Goal: Navigation & Orientation: Find specific page/section

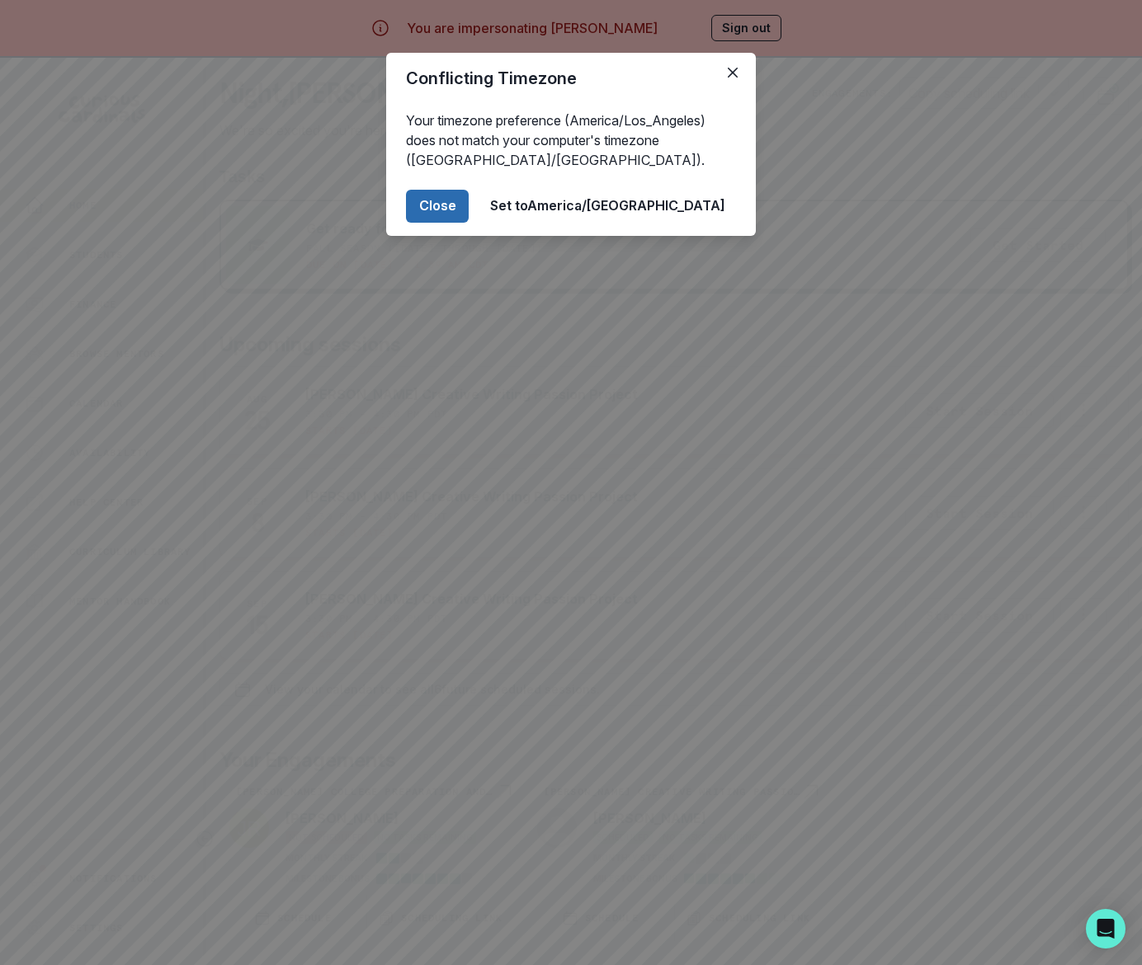
click at [469, 205] on button "Close" at bounding box center [437, 206] width 63 height 33
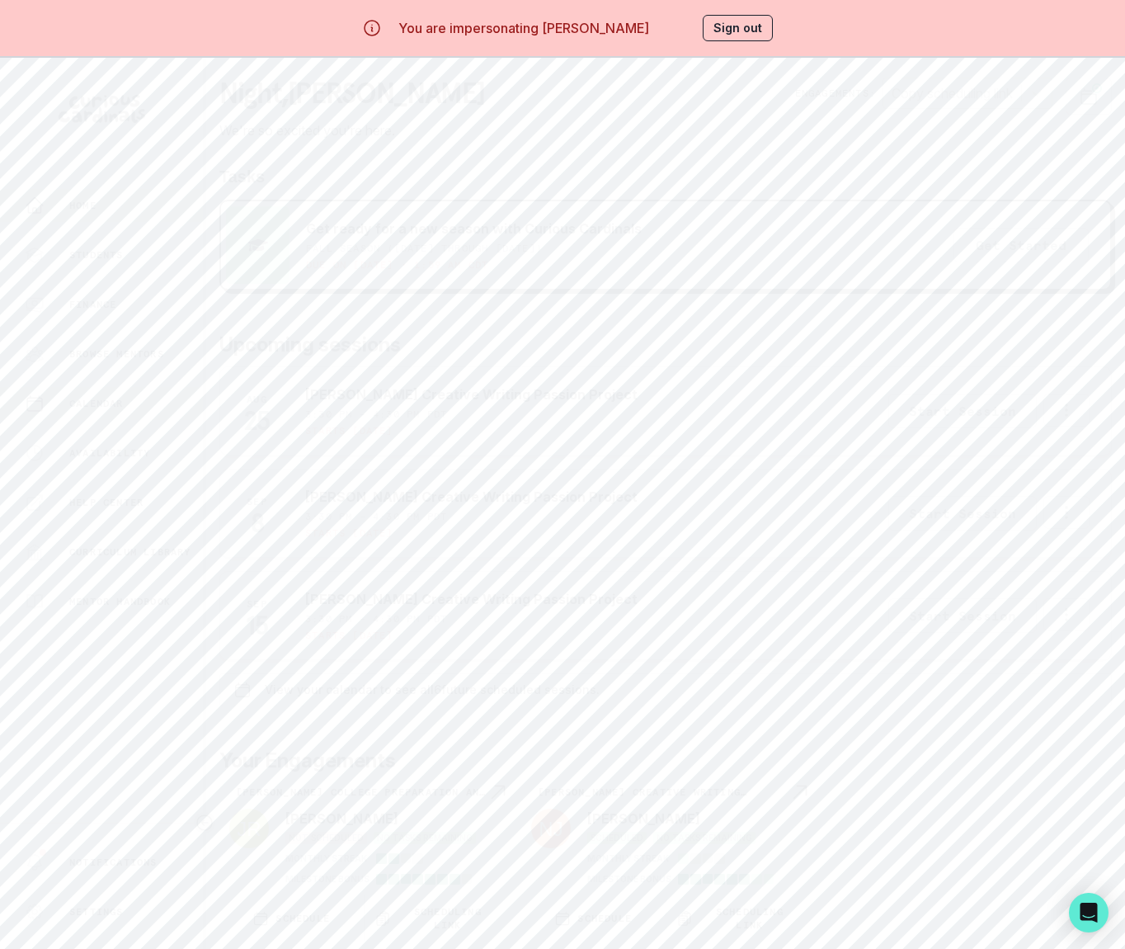
click at [106, 397] on p "Calendar" at bounding box center [96, 403] width 54 height 13
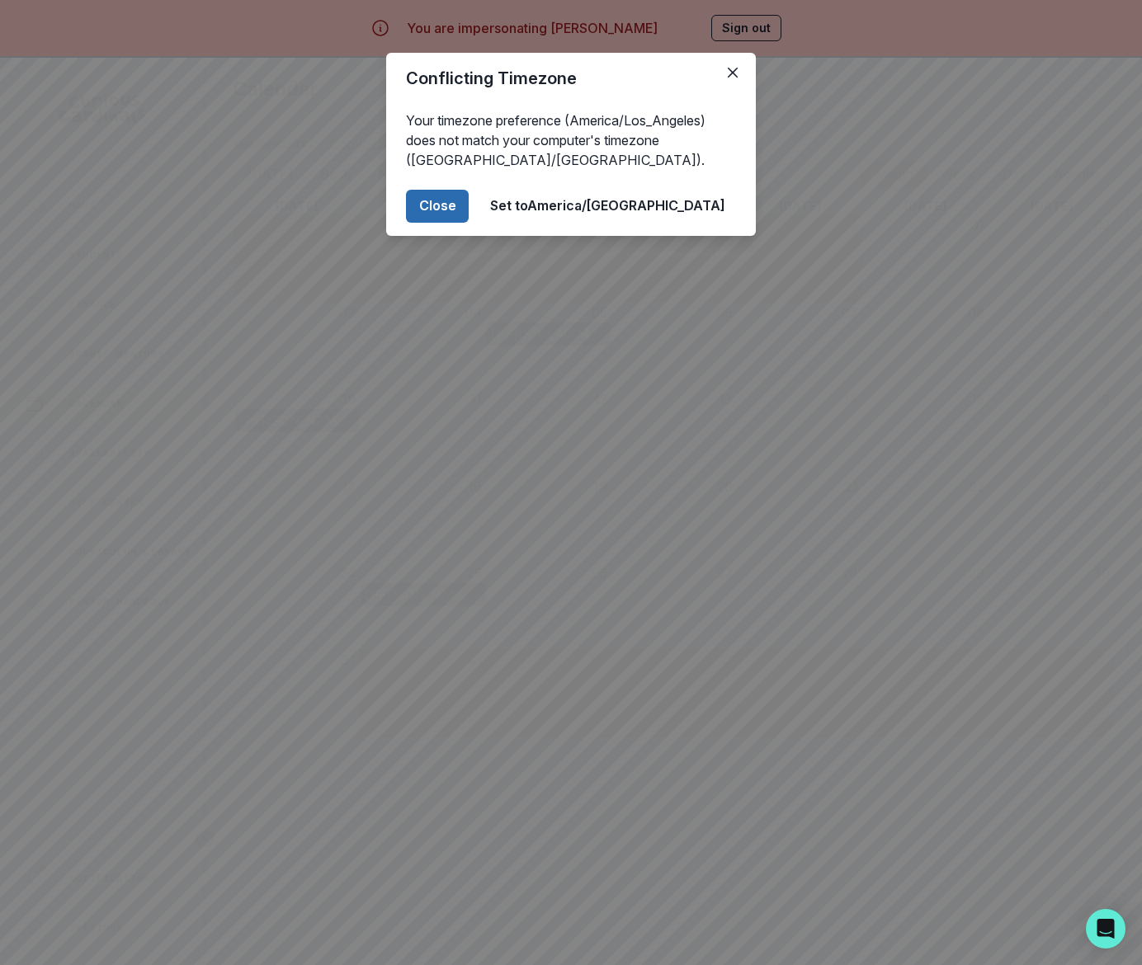
click at [469, 196] on button "Close" at bounding box center [437, 206] width 63 height 33
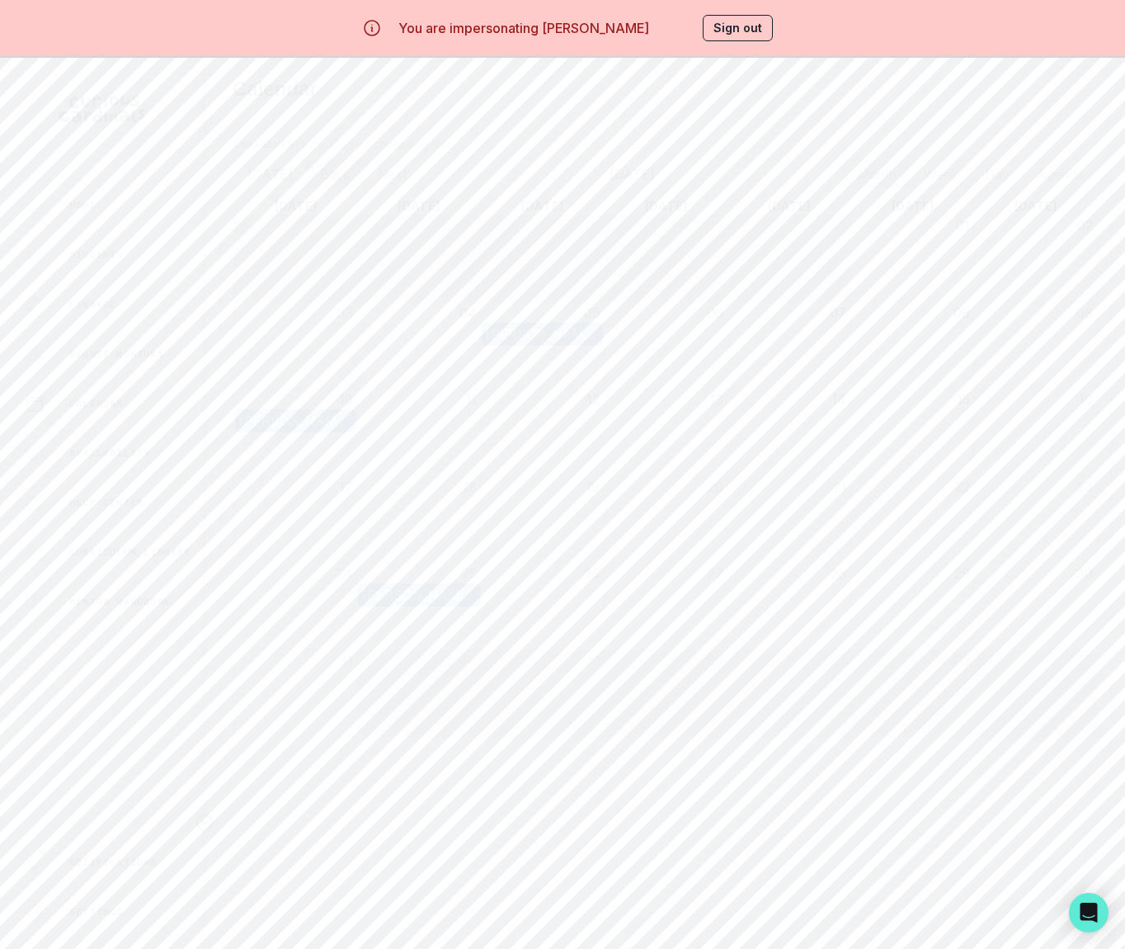
click at [328, 172] on button "Back" at bounding box center [335, 174] width 59 height 28
click at [539, 246] on div "[PERSON_NAME] College Preparation and Application Mentorship" at bounding box center [542, 247] width 113 height 20
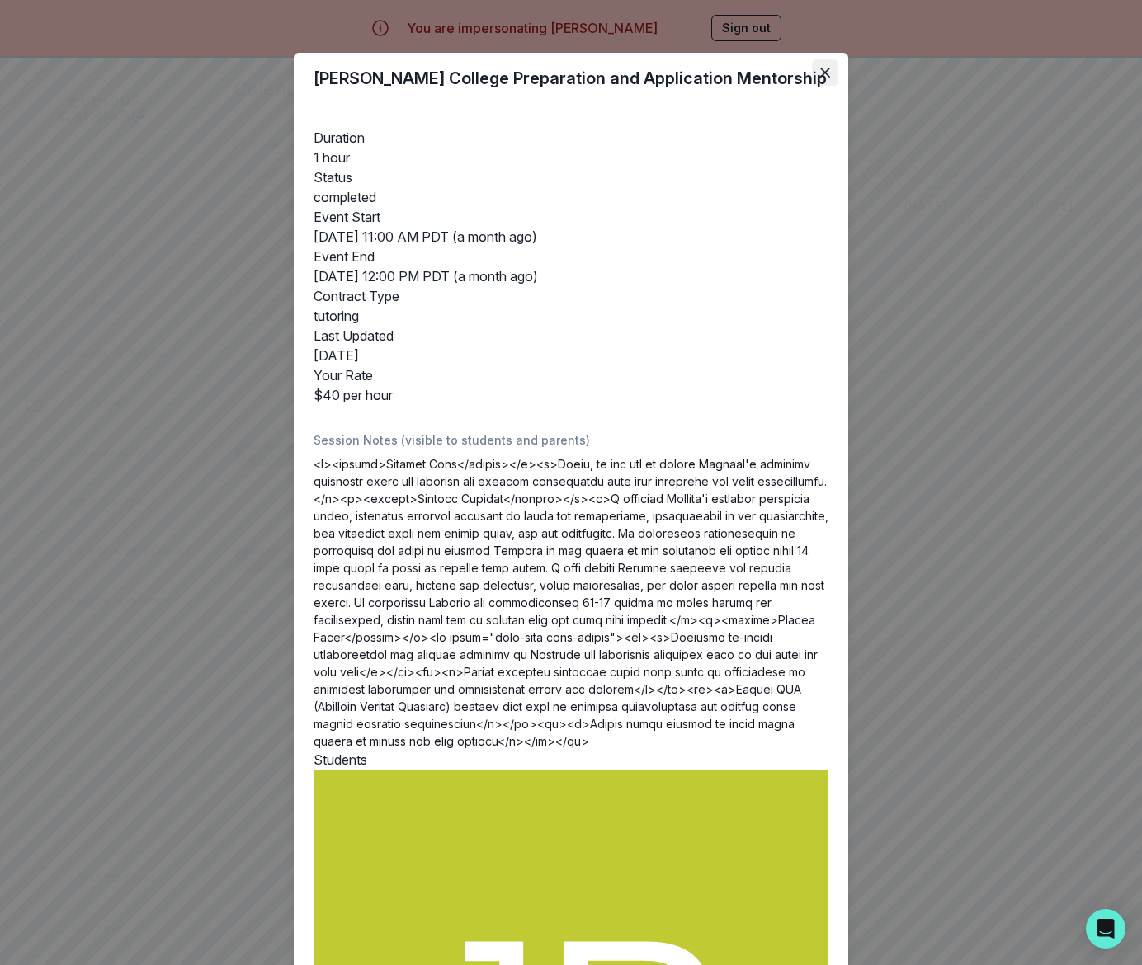
click at [820, 68] on icon "Close" at bounding box center [825, 73] width 10 height 10
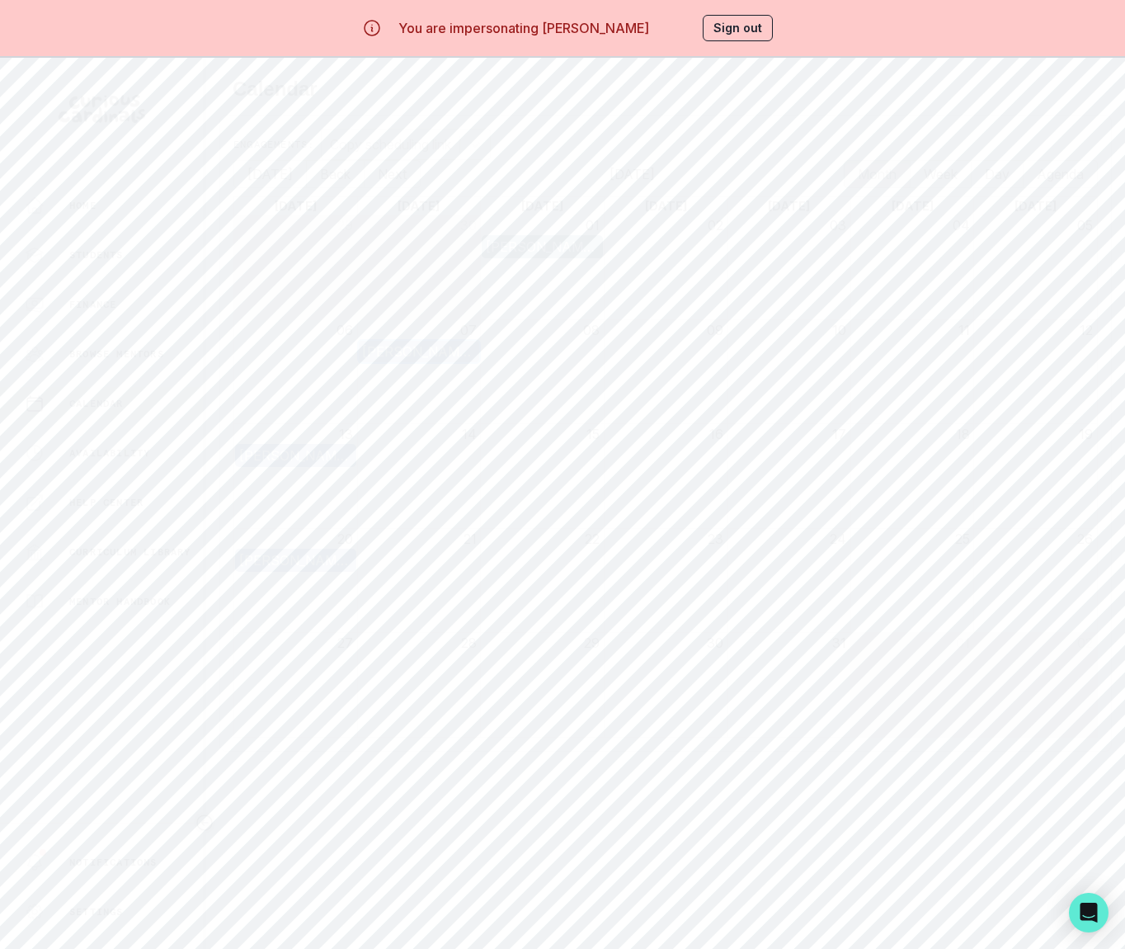
click at [455, 350] on div "[PERSON_NAME] College Preparation and Application Mentorship" at bounding box center [418, 352] width 113 height 20
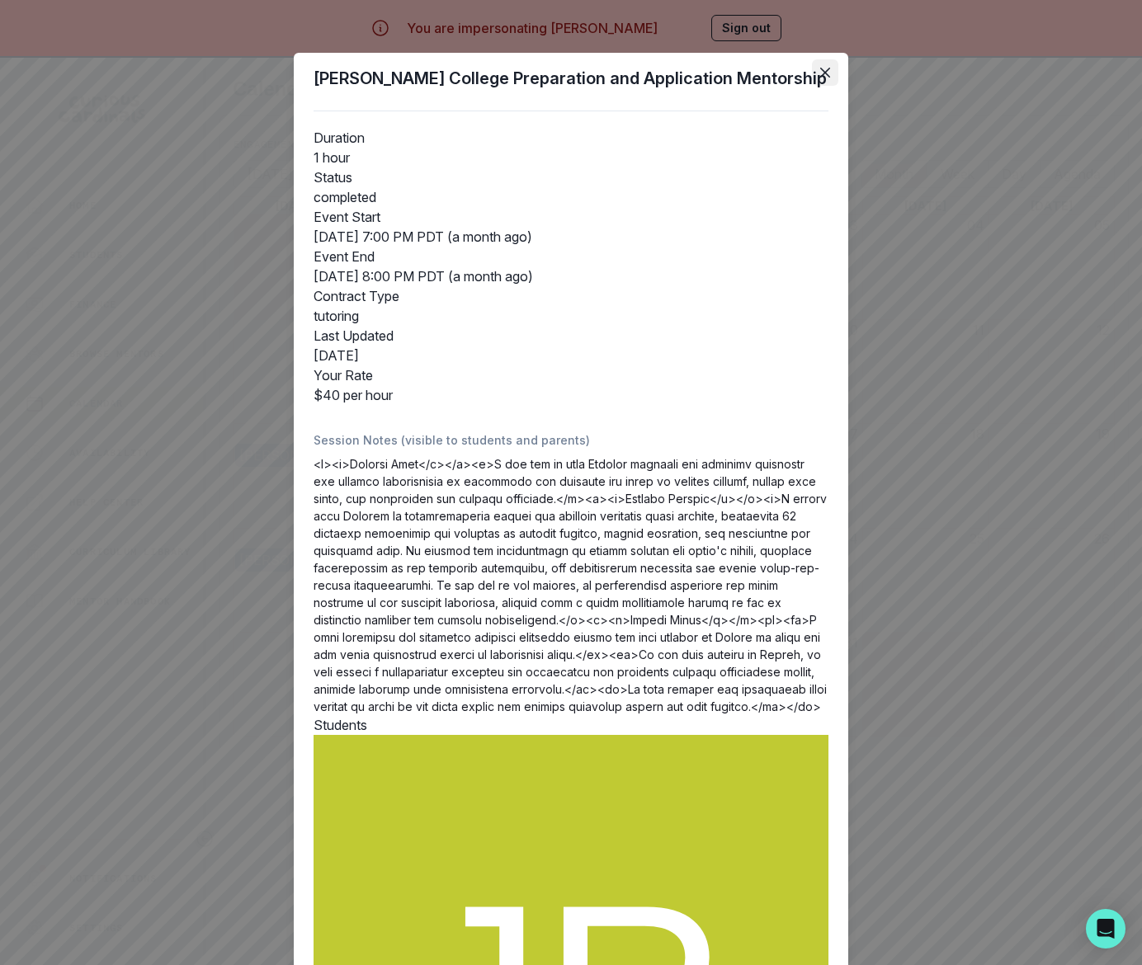
click at [820, 68] on icon "Close" at bounding box center [825, 73] width 10 height 10
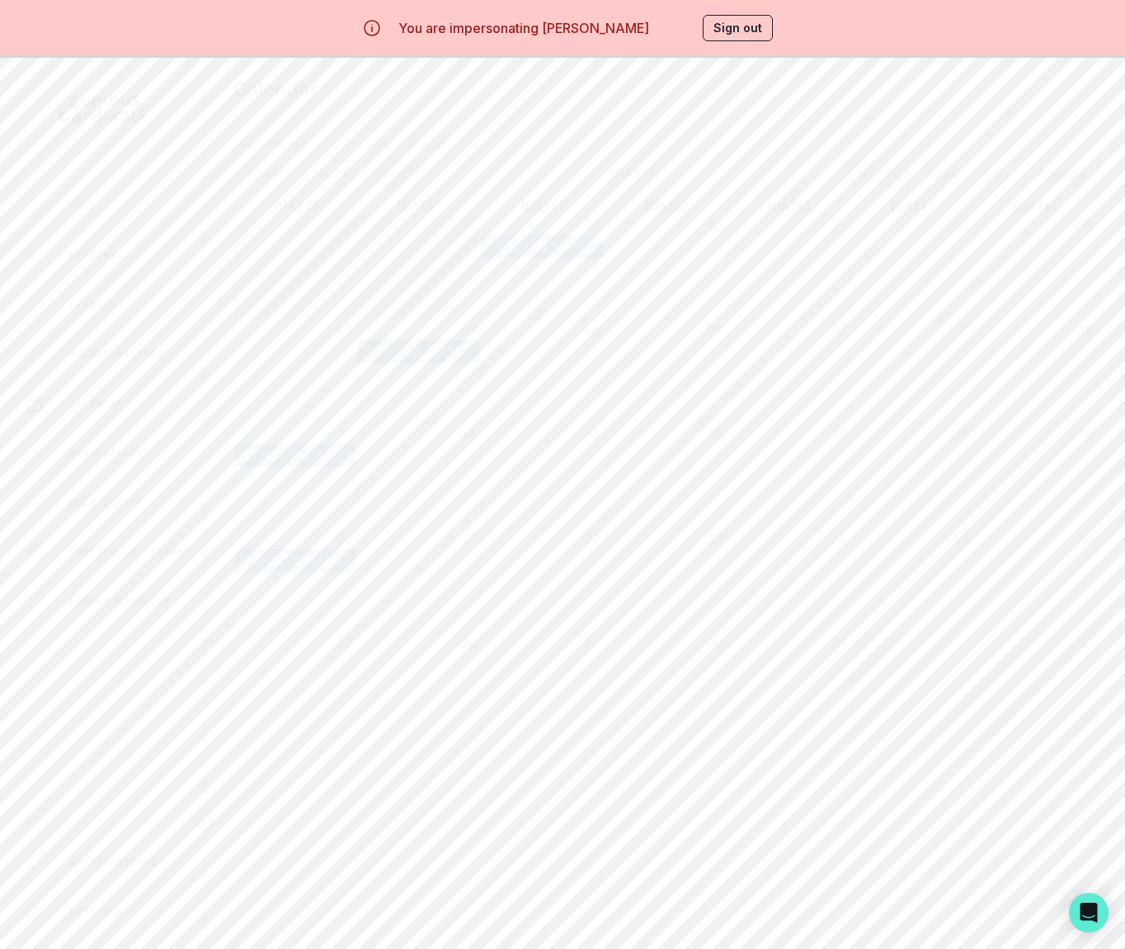
click at [397, 179] on button "Next" at bounding box center [392, 174] width 57 height 28
click at [521, 335] on div "[PERSON_NAME] College Preparation and Application Mentorship" at bounding box center [542, 334] width 113 height 20
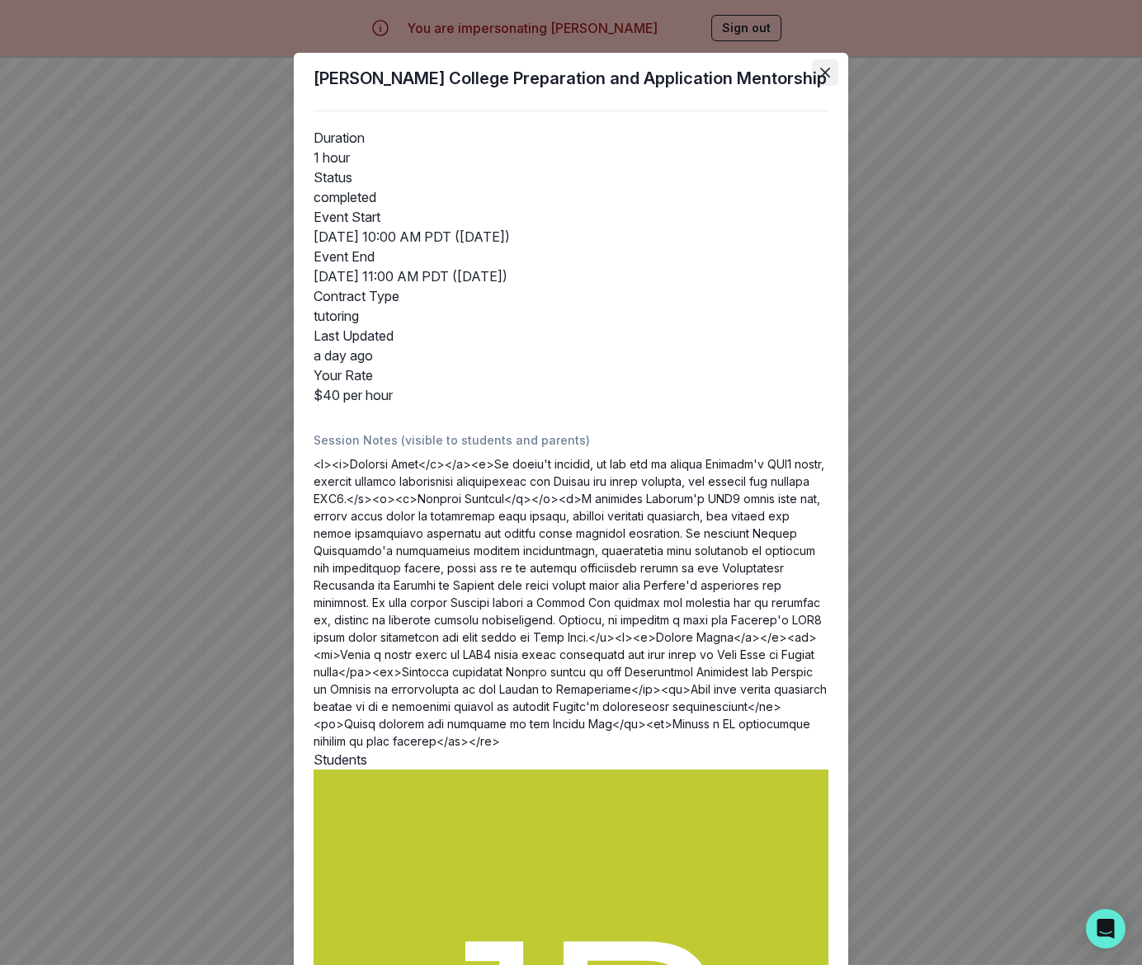
click at [820, 73] on icon "Close" at bounding box center [825, 73] width 10 height 10
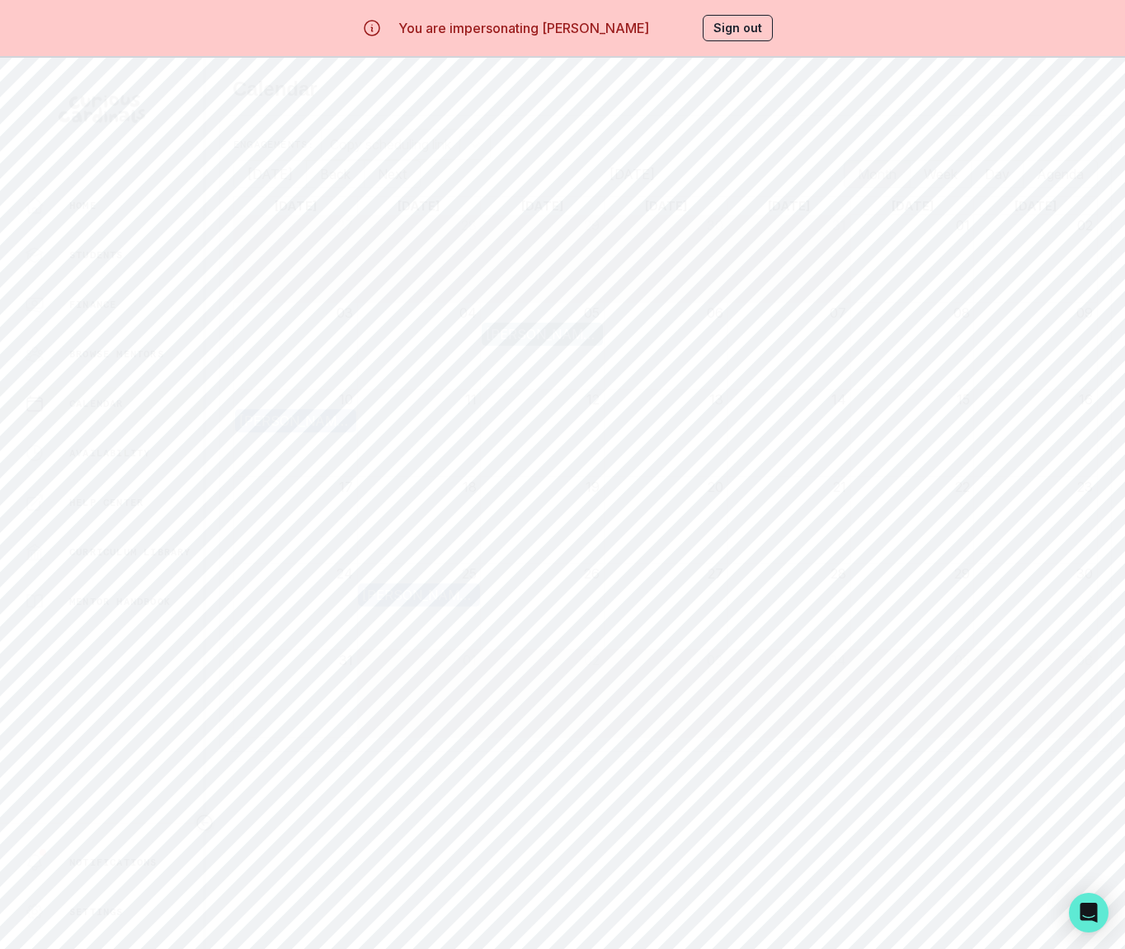
click at [737, 24] on button "Sign out" at bounding box center [738, 28] width 70 height 26
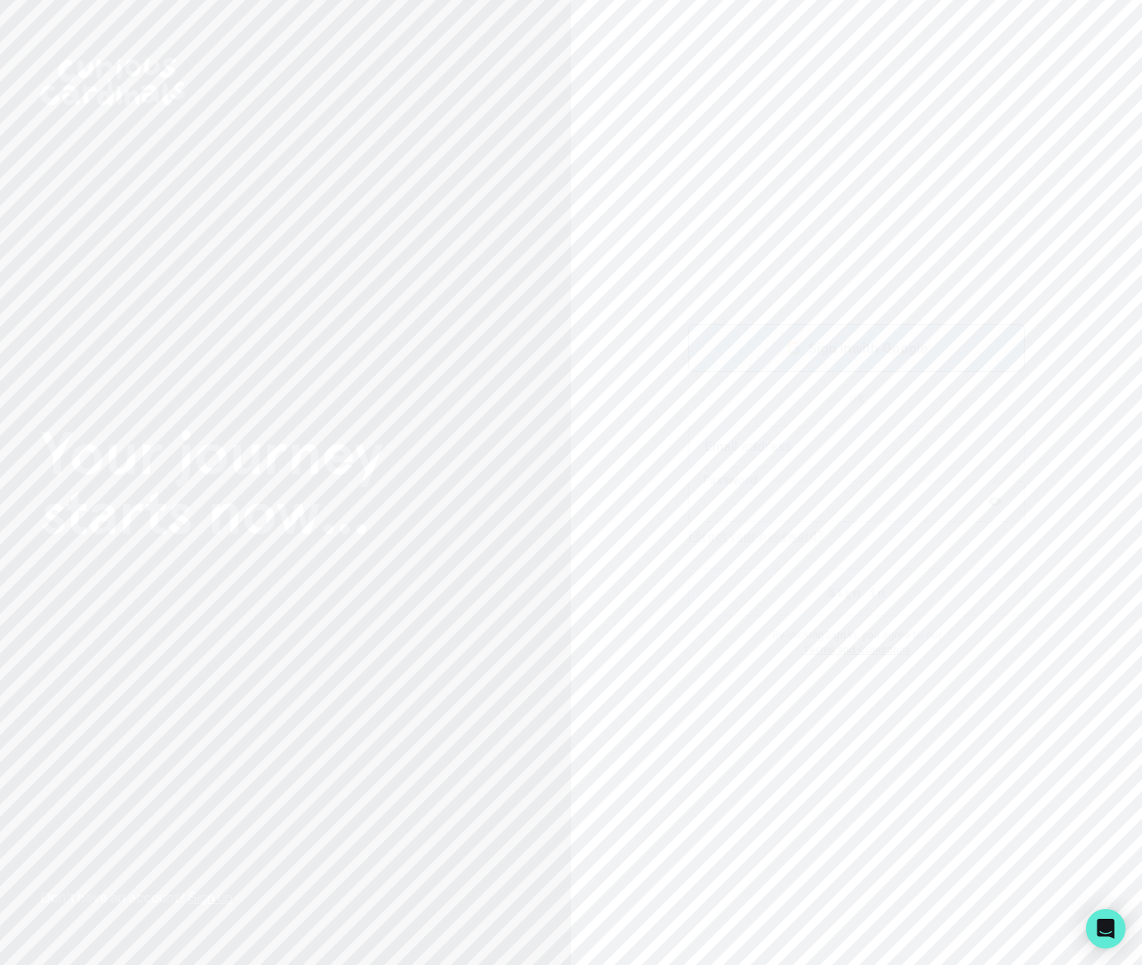
click at [888, 343] on p "Sign in with Google" at bounding box center [868, 348] width 120 height 20
